Goal: Transaction & Acquisition: Book appointment/travel/reservation

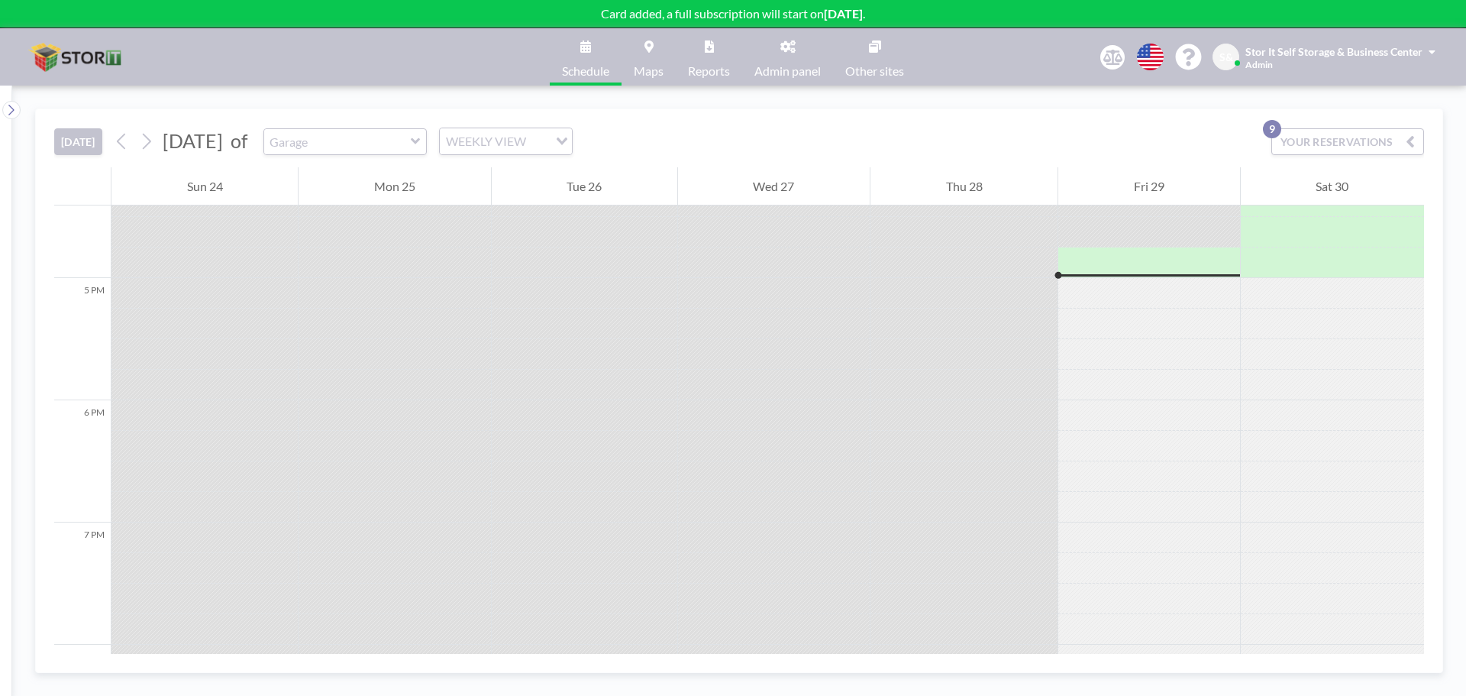
scroll to position [2016, 0]
click at [81, 143] on button "[DATE]" at bounding box center [78, 141] width 48 height 27
click at [405, 148] on input "text" at bounding box center [337, 141] width 147 height 25
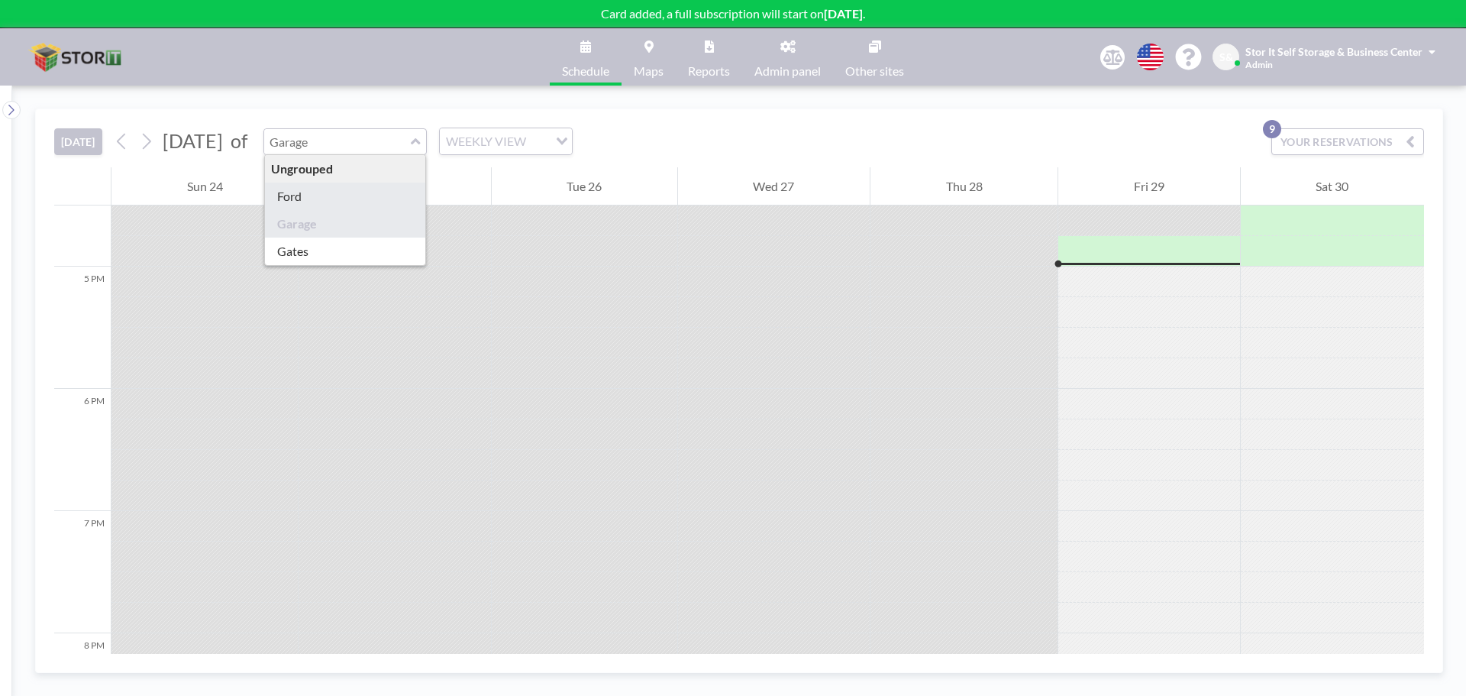
type input "Ford"
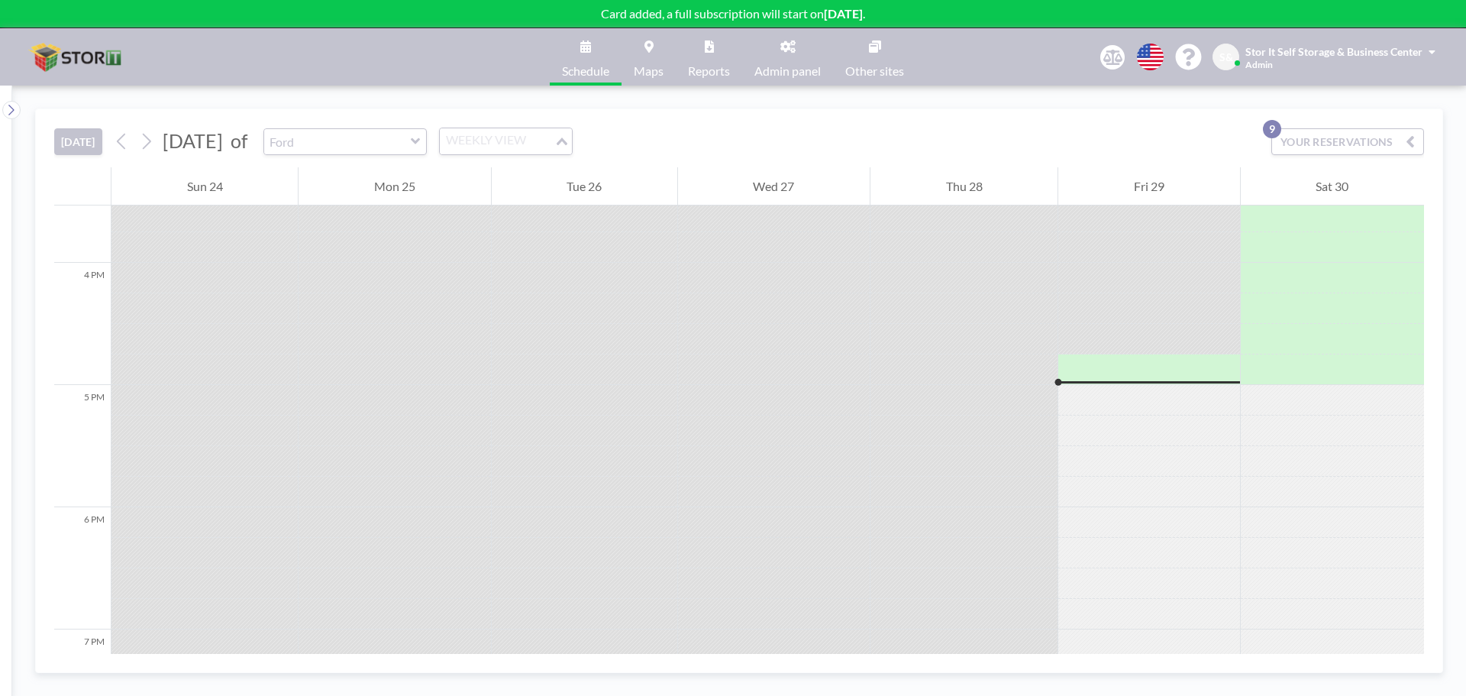
click at [548, 145] on div "WEEKLY VIEW" at bounding box center [497, 139] width 115 height 23
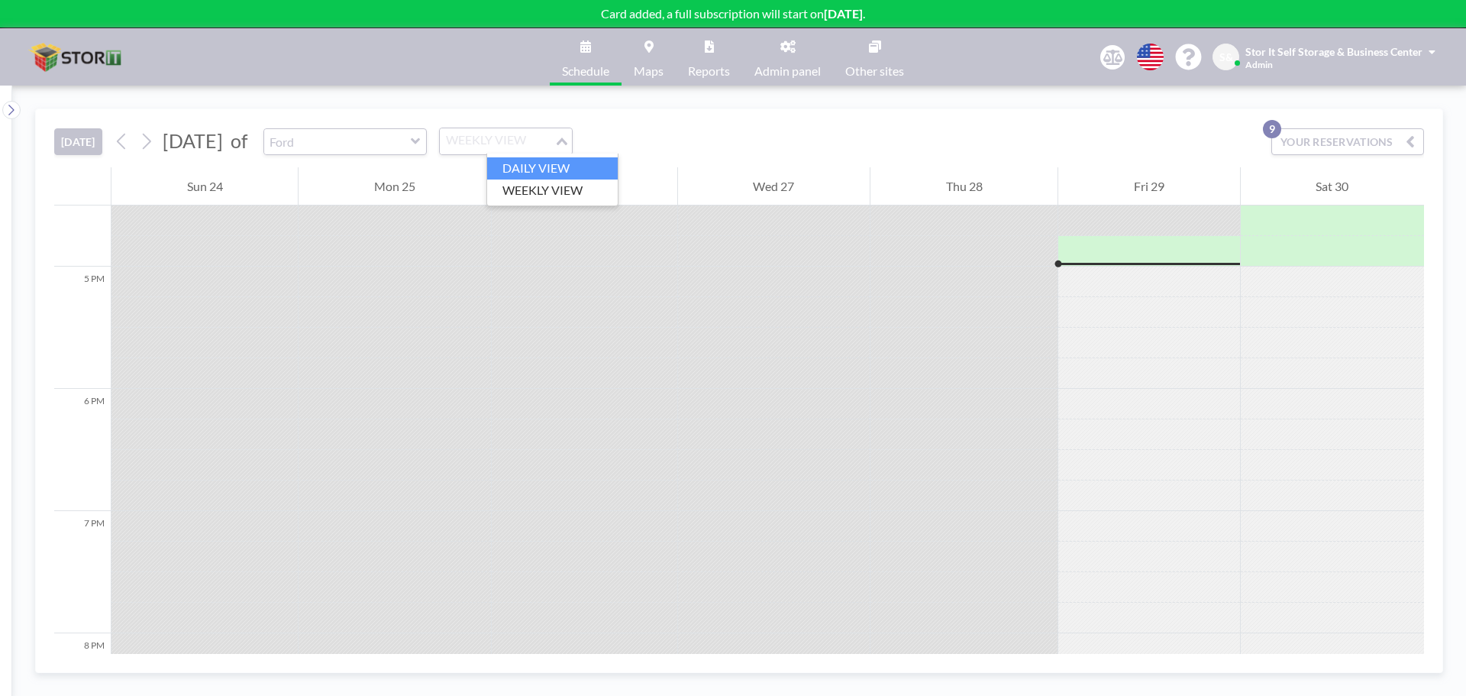
click at [550, 163] on li "DAILY VIEW" at bounding box center [552, 168] width 131 height 22
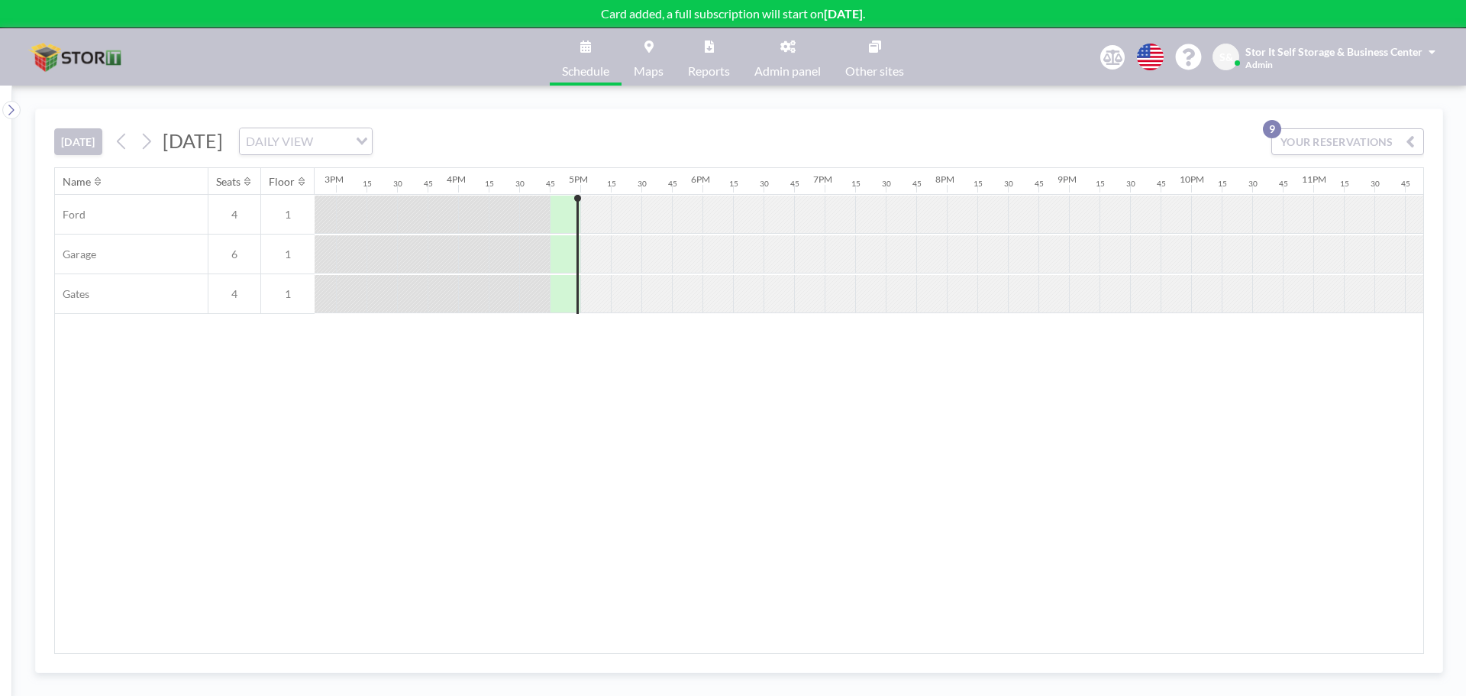
scroll to position [0, 1825]
click at [348, 144] on div "DAILY VIEW" at bounding box center [294, 139] width 108 height 23
click at [460, 190] on li "WEEKLY VIEW" at bounding box center [444, 190] width 131 height 22
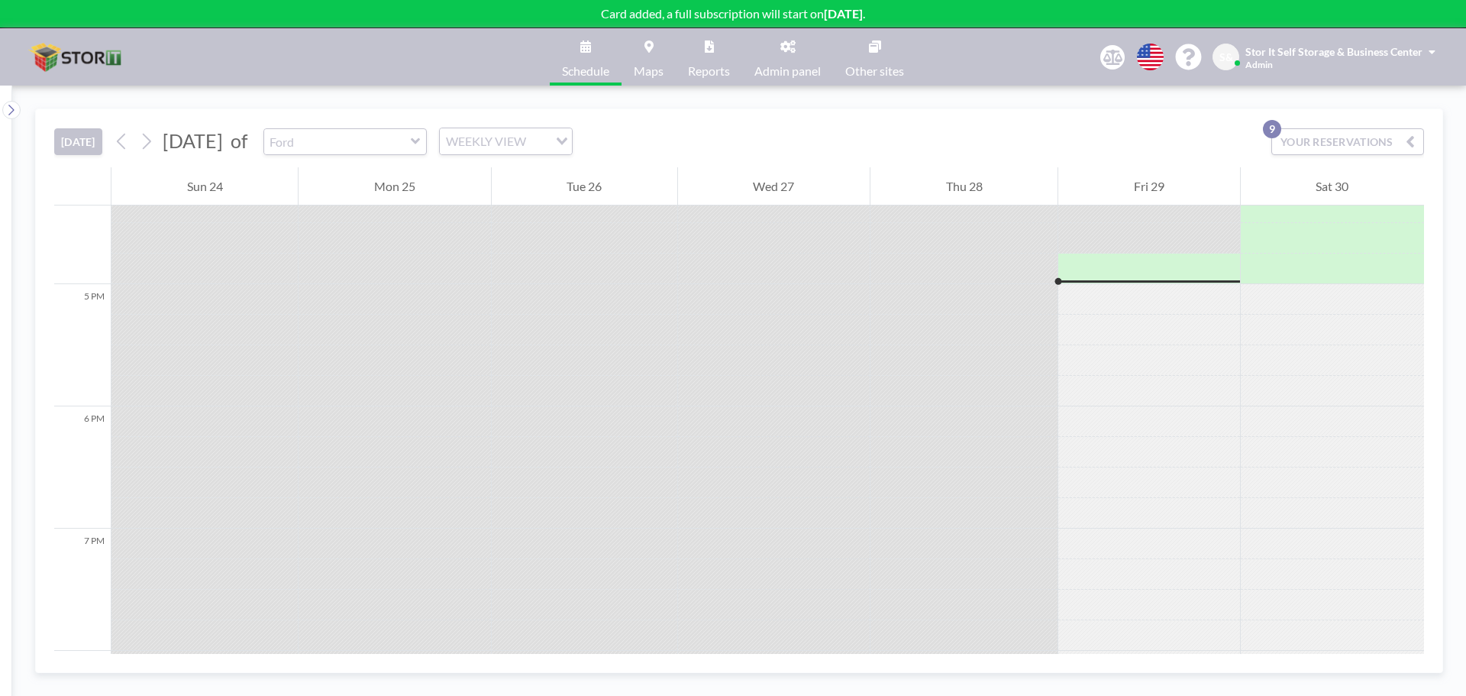
scroll to position [1805, 0]
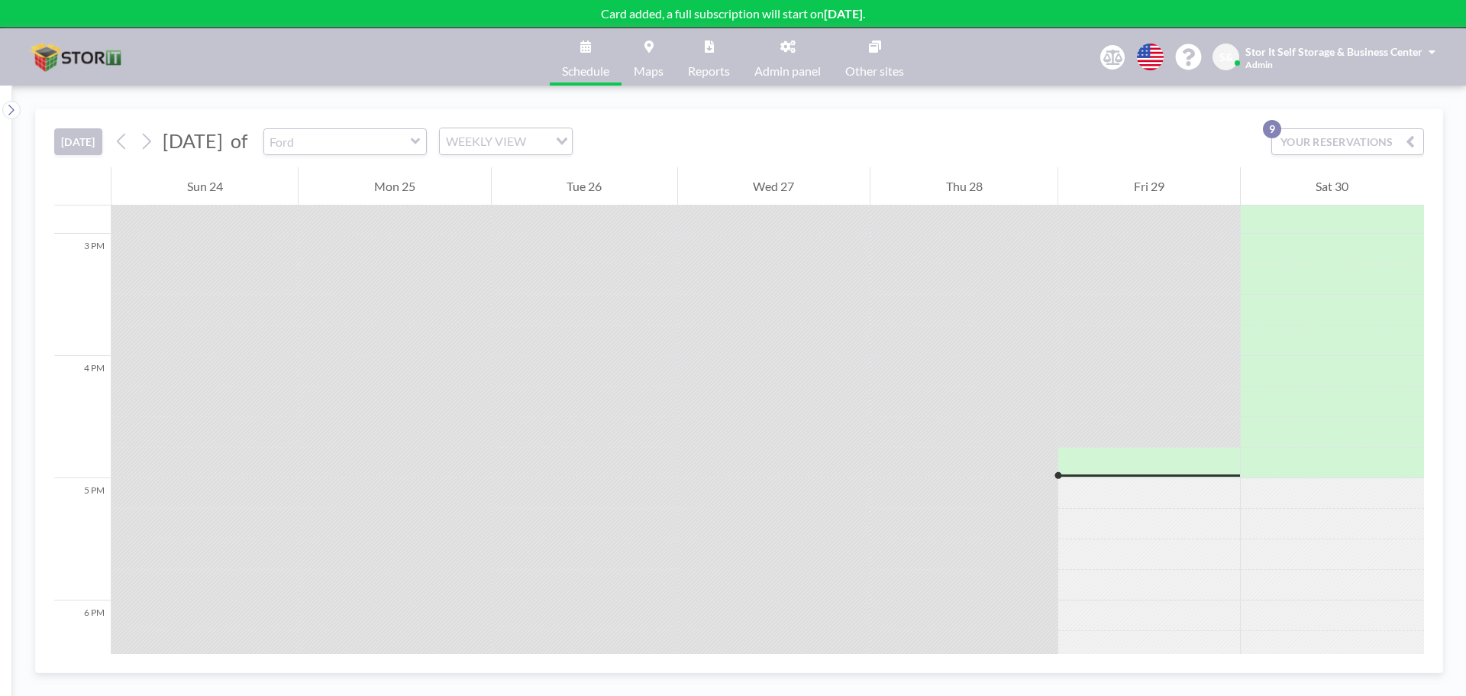
click at [548, 152] on div "WEEKLY VIEW Loading..." at bounding box center [506, 141] width 132 height 26
click at [553, 174] on li "DAILY VIEW" at bounding box center [552, 168] width 131 height 22
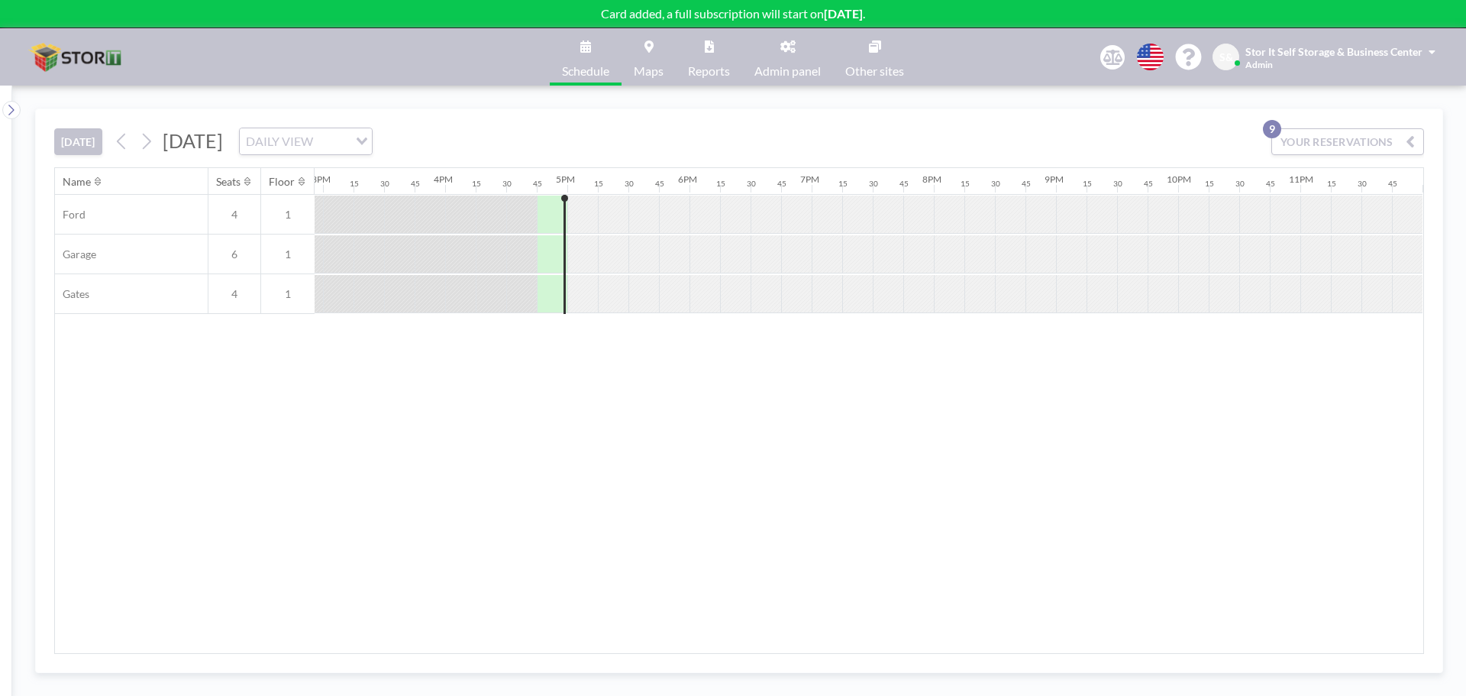
scroll to position [0, 1825]
click at [157, 146] on button at bounding box center [146, 141] width 24 height 24
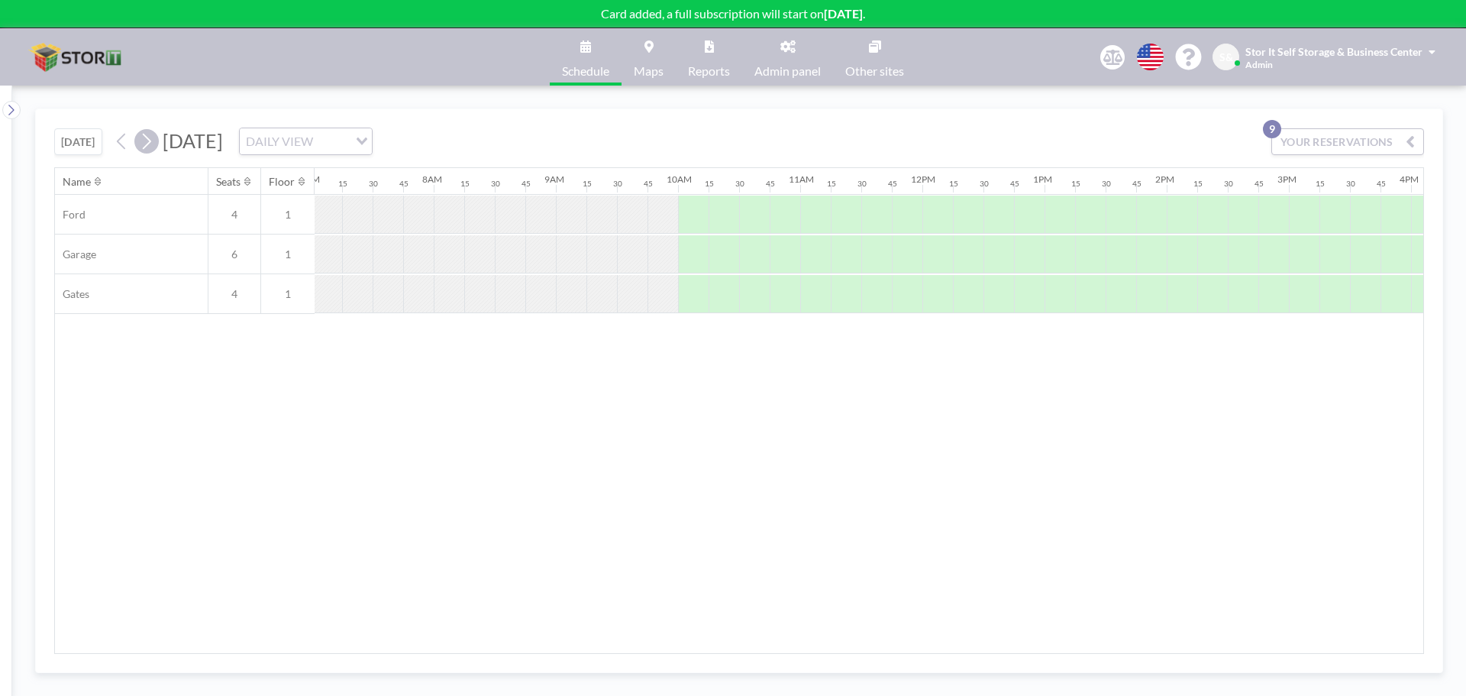
scroll to position [0, 947]
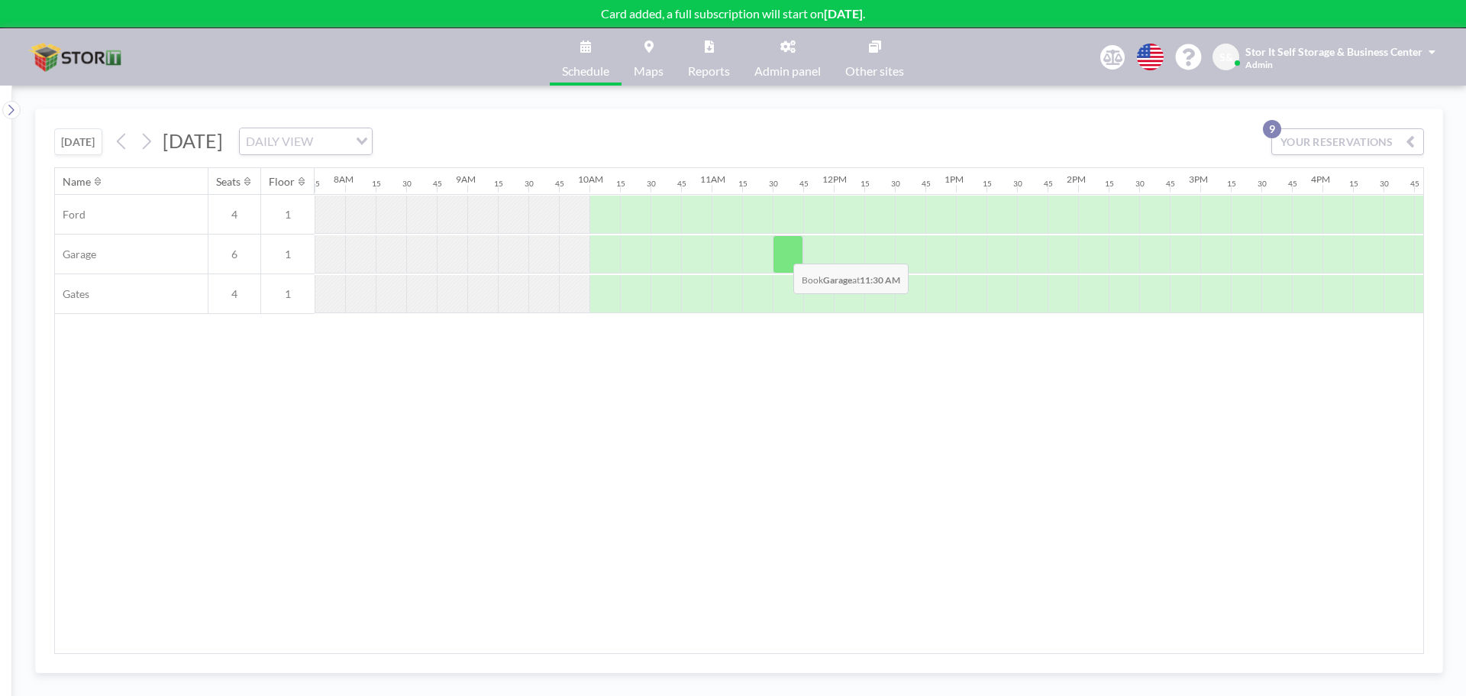
drag, startPoint x: 803, startPoint y: 255, endPoint x: 781, endPoint y: 252, distance: 21.6
click at [781, 252] on div at bounding box center [788, 254] width 31 height 38
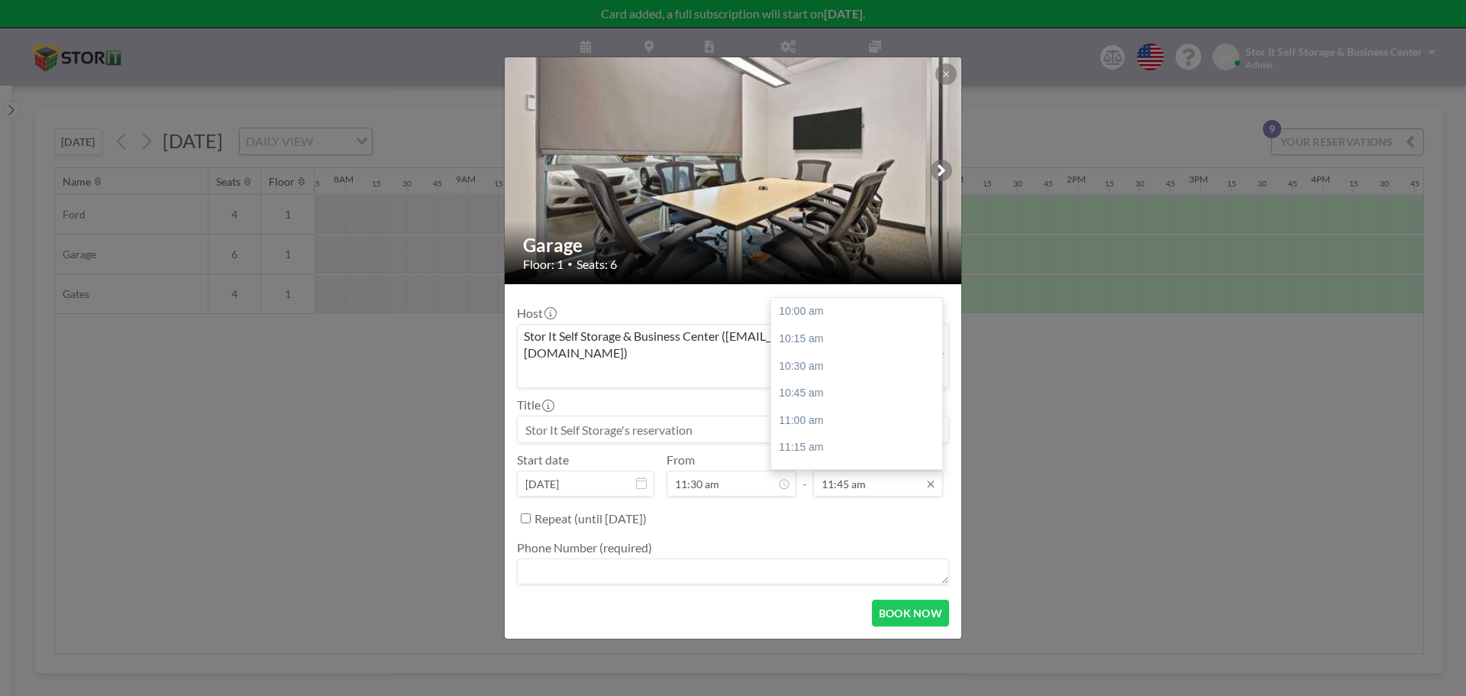
click at [858, 470] on input "11:45 am" at bounding box center [878, 483] width 130 height 26
click at [835, 390] on div "02:00 pm" at bounding box center [860, 403] width 179 height 27
type input "02:00 pm"
click at [638, 416] on input at bounding box center [733, 429] width 431 height 26
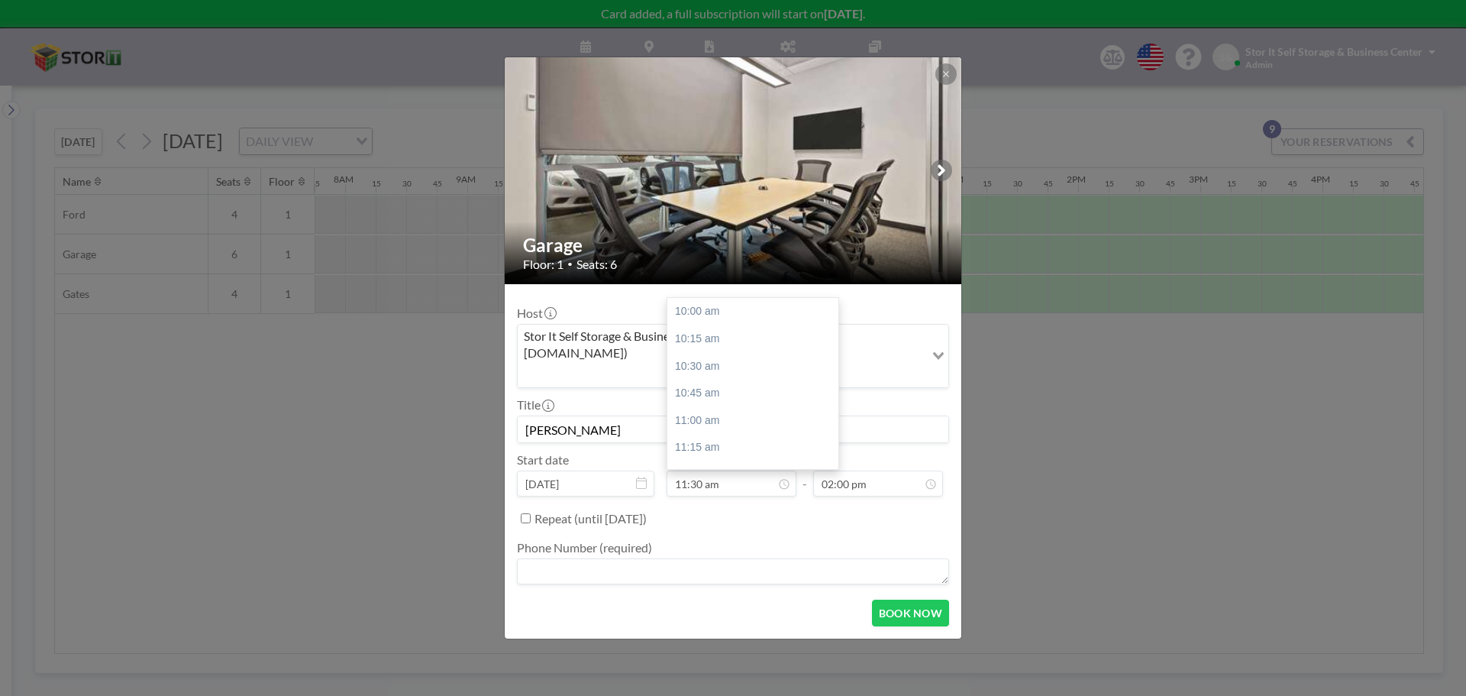
scroll to position [163, 0]
type input "[PERSON_NAME]"
click at [651, 558] on textarea at bounding box center [733, 571] width 432 height 26
type textarea "na"
click at [920, 600] on button "BOOK NOW" at bounding box center [910, 613] width 77 height 27
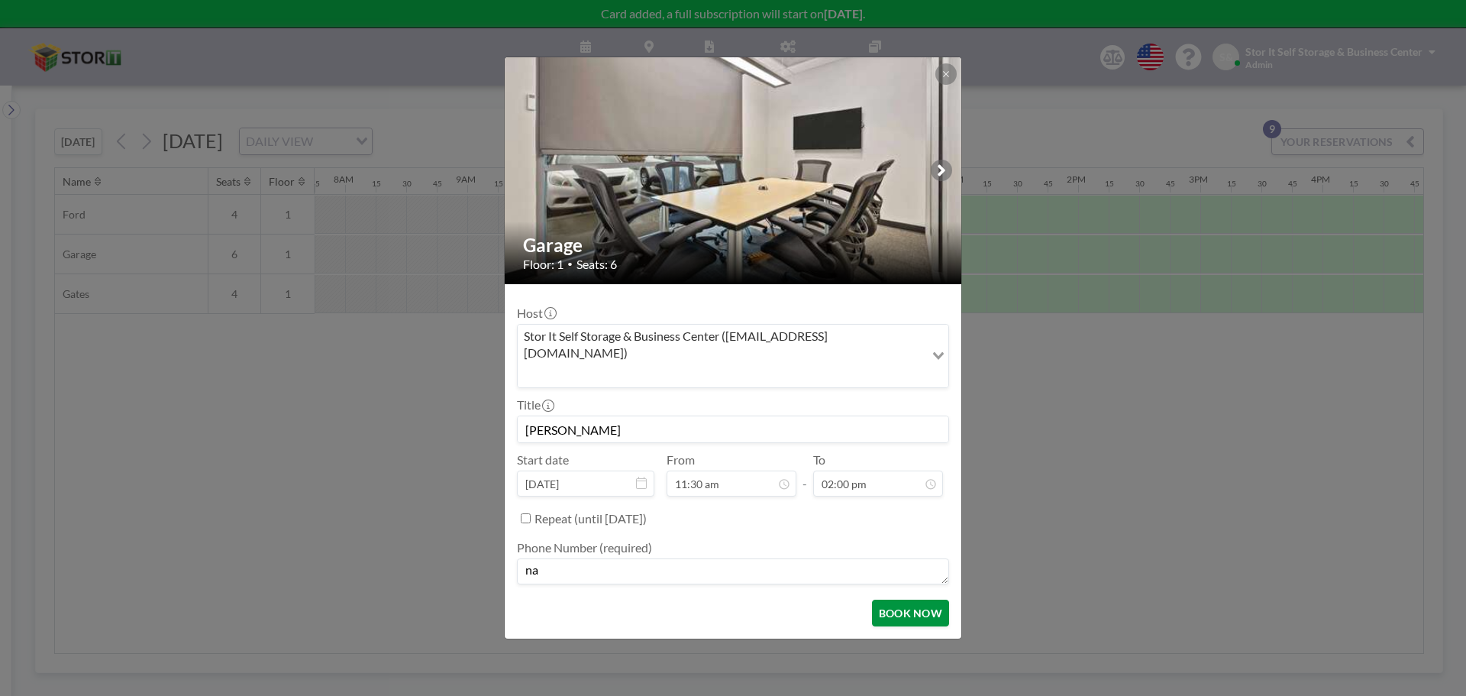
type input "[PERSON_NAME]"
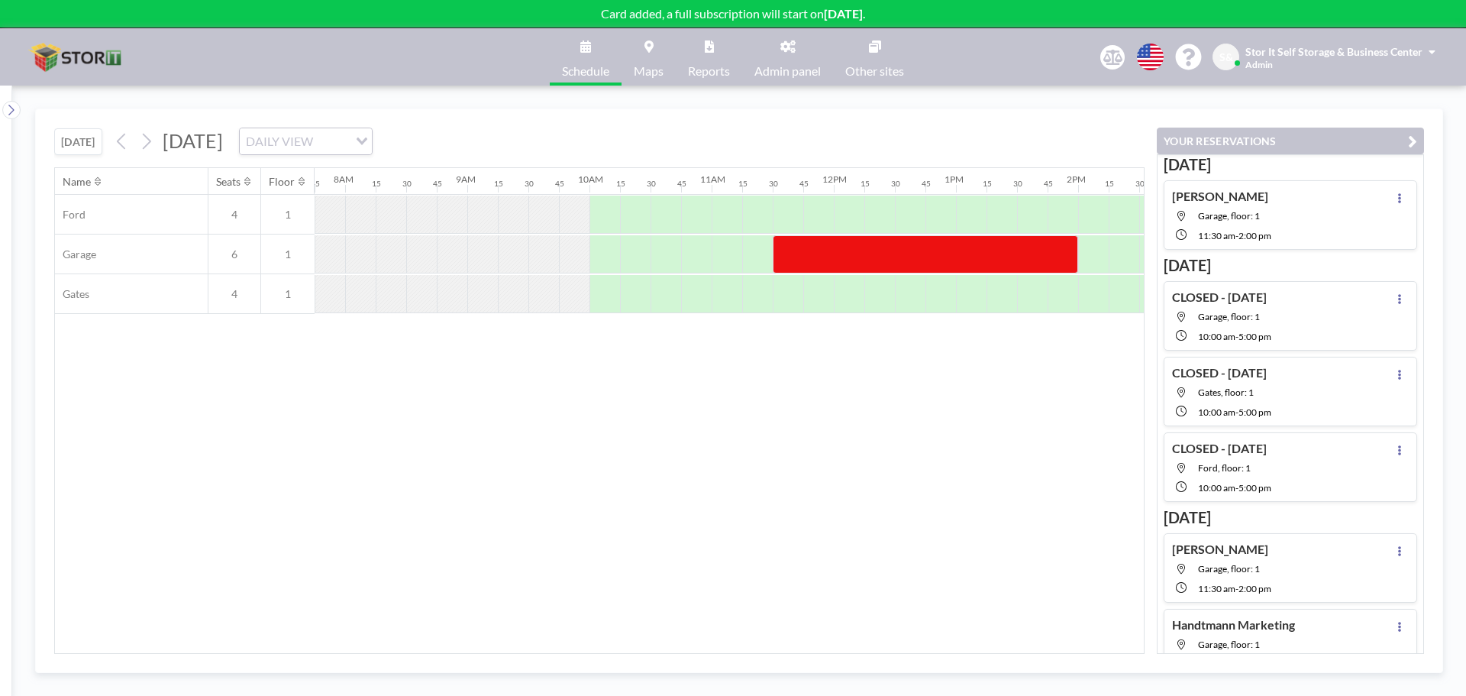
click at [905, 390] on div "Name Seats Floor 12AM 15 30 45 1AM 15 30 45 2AM 15 30 45 3AM 15 30 45 4AM 15 30…" at bounding box center [599, 410] width 1089 height 485
click at [700, 432] on div "Name Seats Floor 12AM 15 30 45 1AM 15 30 45 2AM 15 30 45 3AM 15 30 45 4AM 15 30…" at bounding box center [599, 410] width 1089 height 485
click at [936, 469] on div "Name Seats Floor 12AM 15 30 45 1AM 15 30 45 2AM 15 30 45 3AM 15 30 45 4AM 15 30…" at bounding box center [599, 410] width 1089 height 485
